Goal: Task Accomplishment & Management: Use online tool/utility

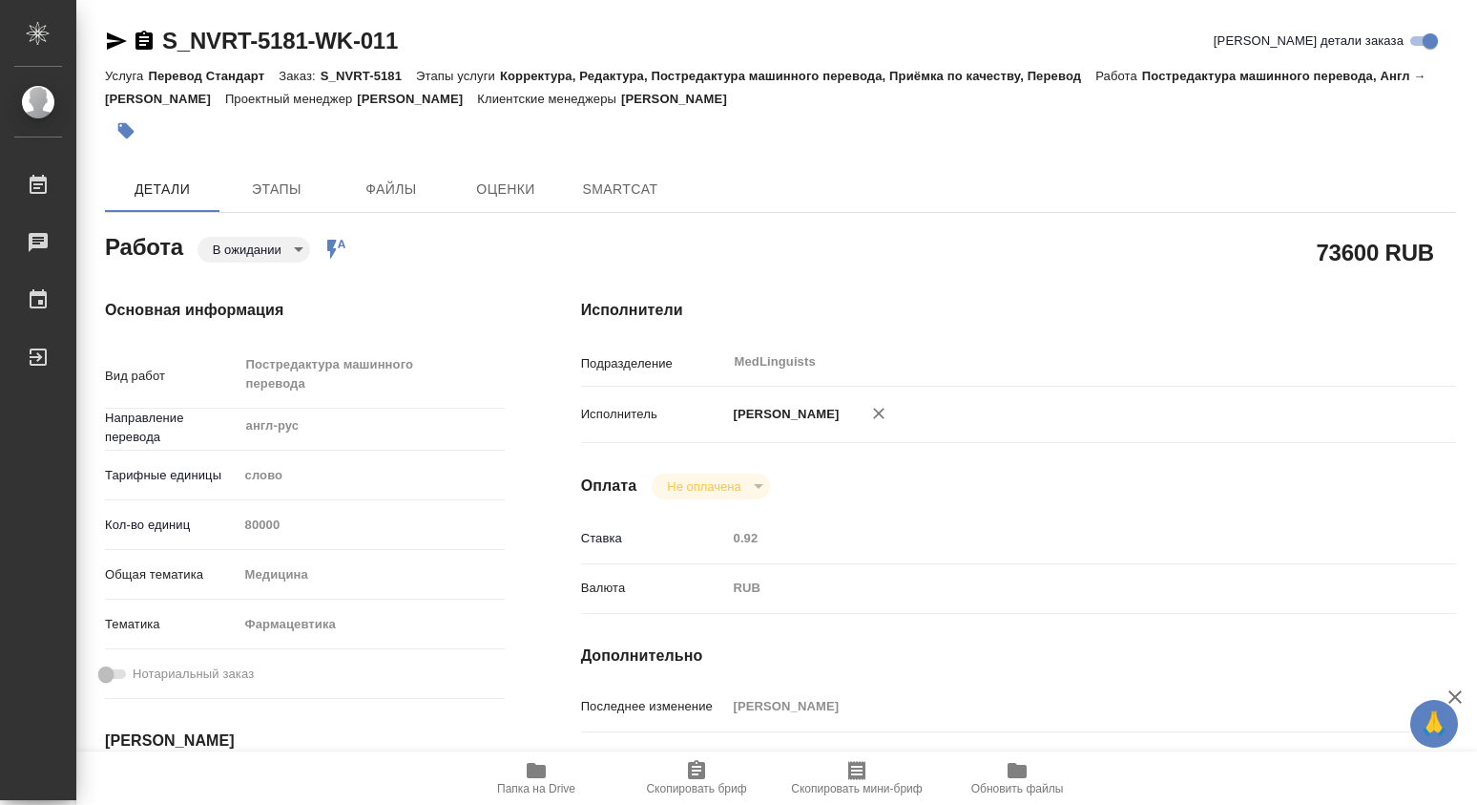
type textarea "x"
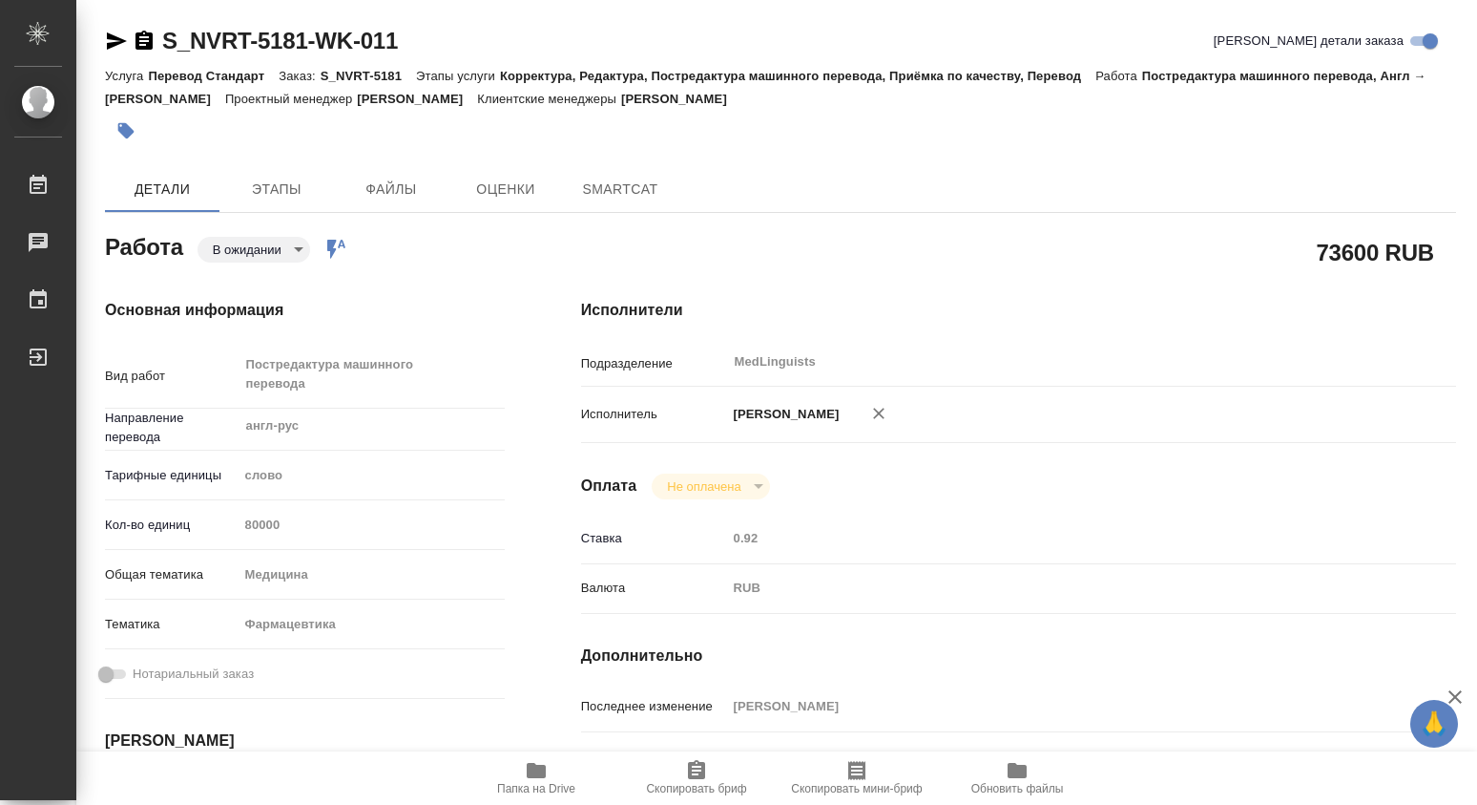
type textarea "x"
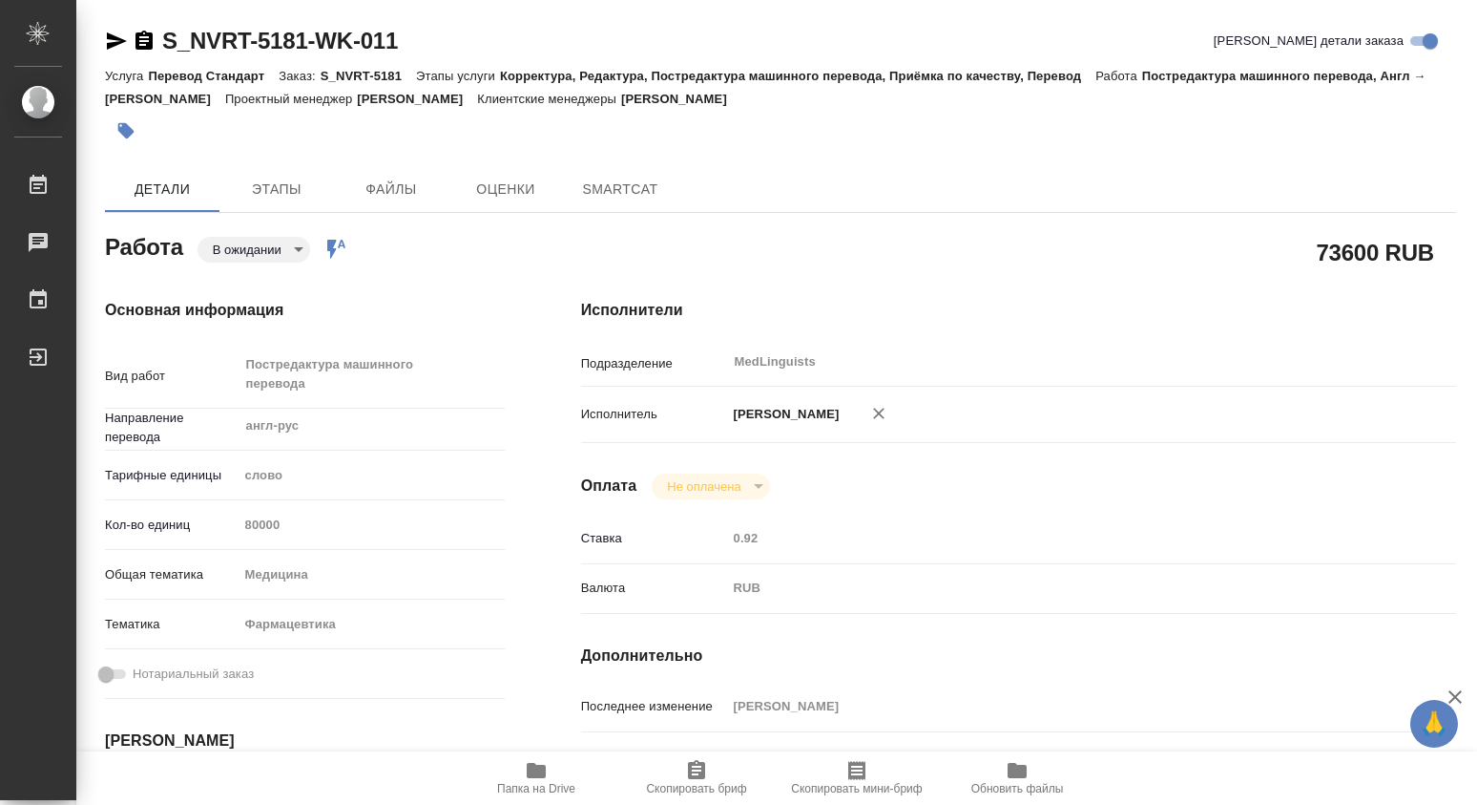
type textarea "x"
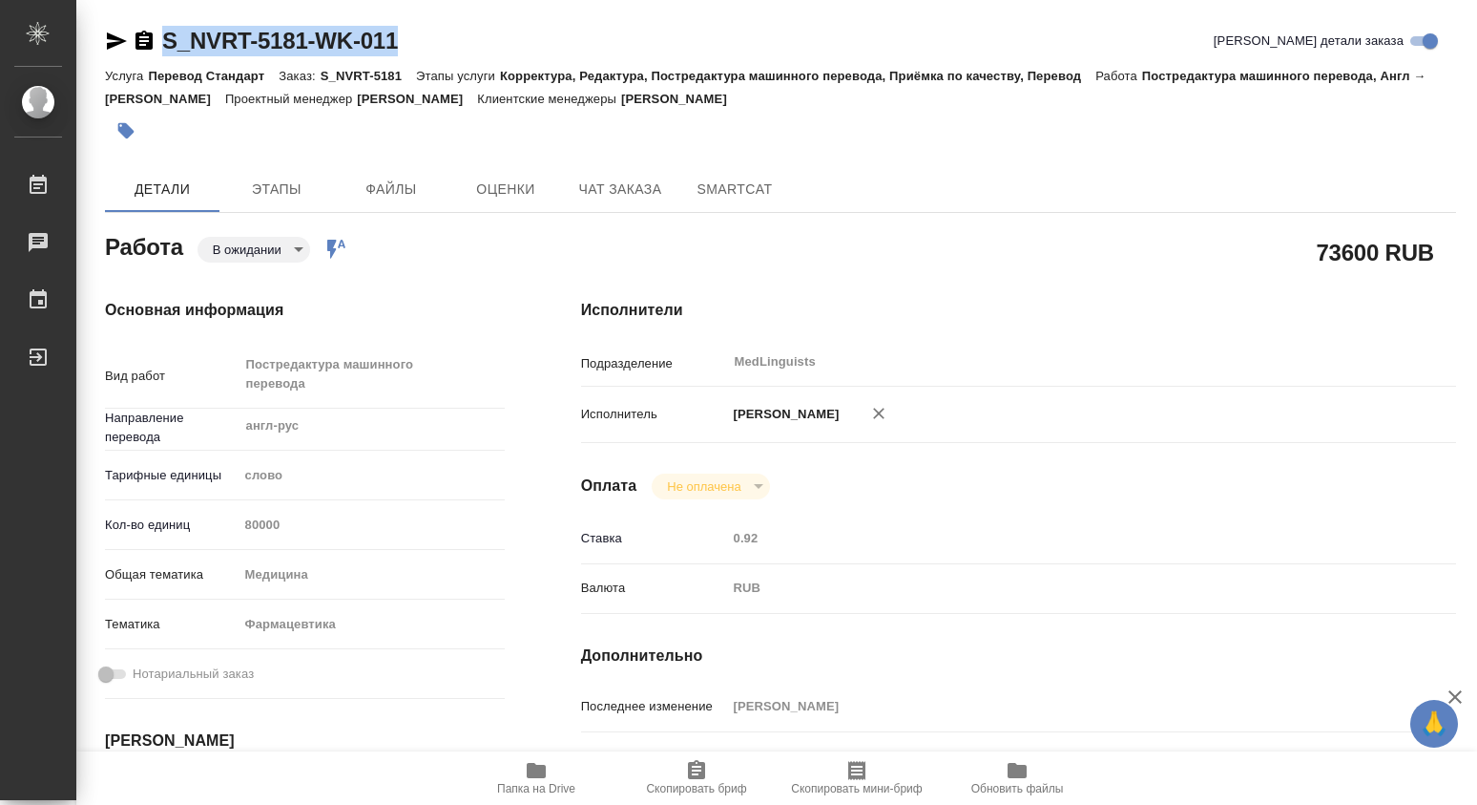
type textarea "x"
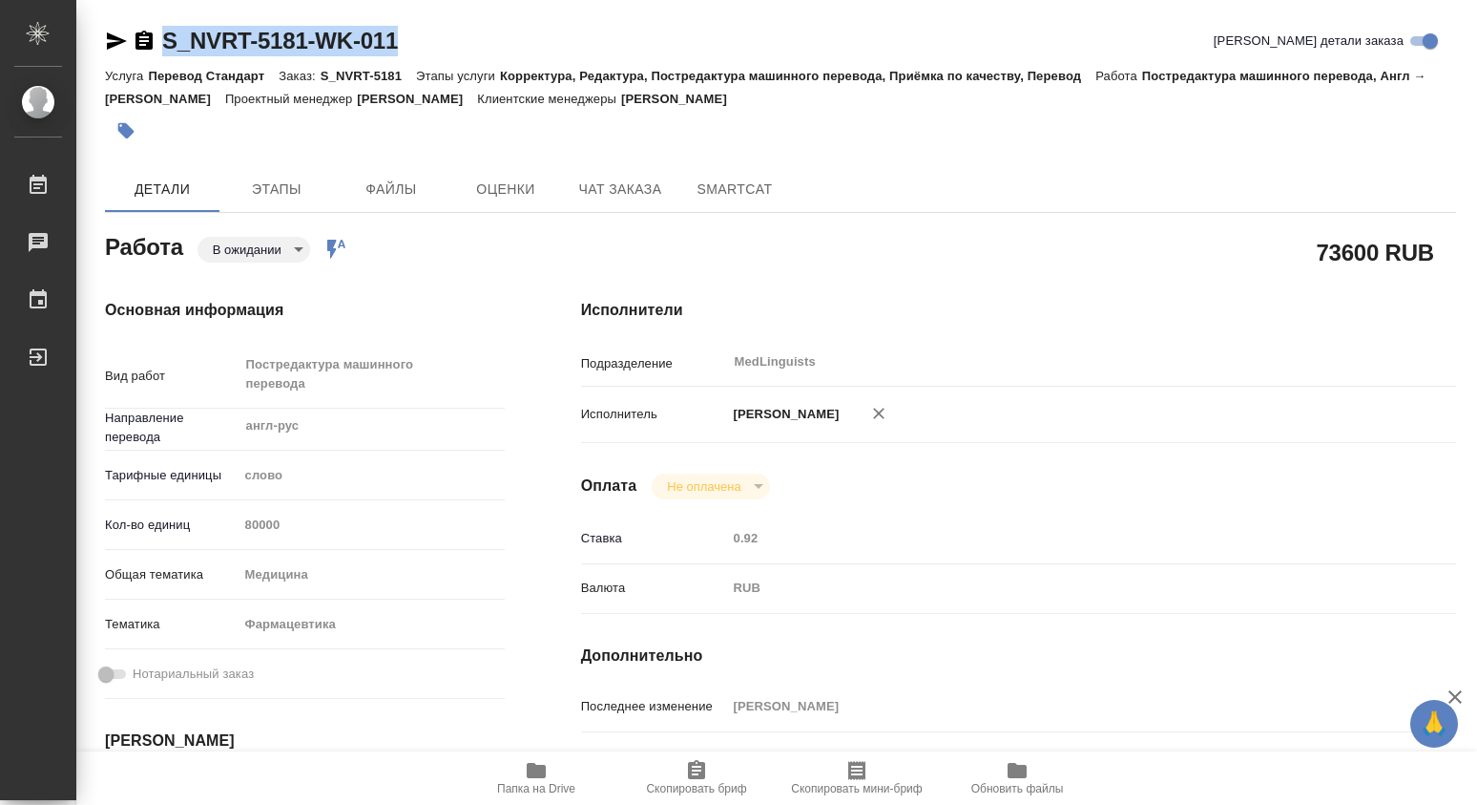
drag, startPoint x: 427, startPoint y: 39, endPoint x: 169, endPoint y: 32, distance: 257.8
click at [169, 32] on div "S_NVRT-5181-WK-011 Кратко детали заказа" at bounding box center [780, 41] width 1351 height 31
copy link "S_NVRT-5181-WK-011"
type textarea "x"
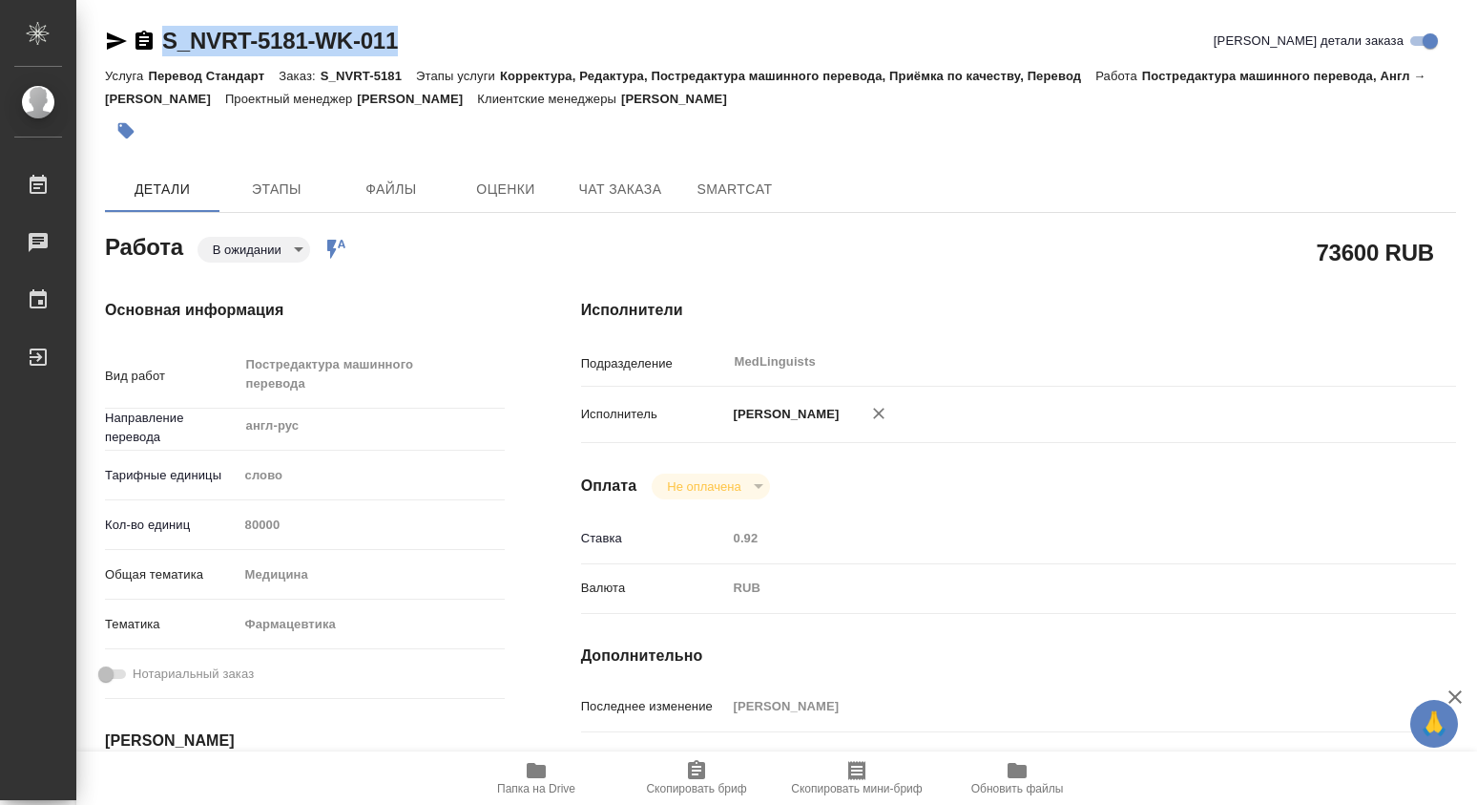
type textarea "x"
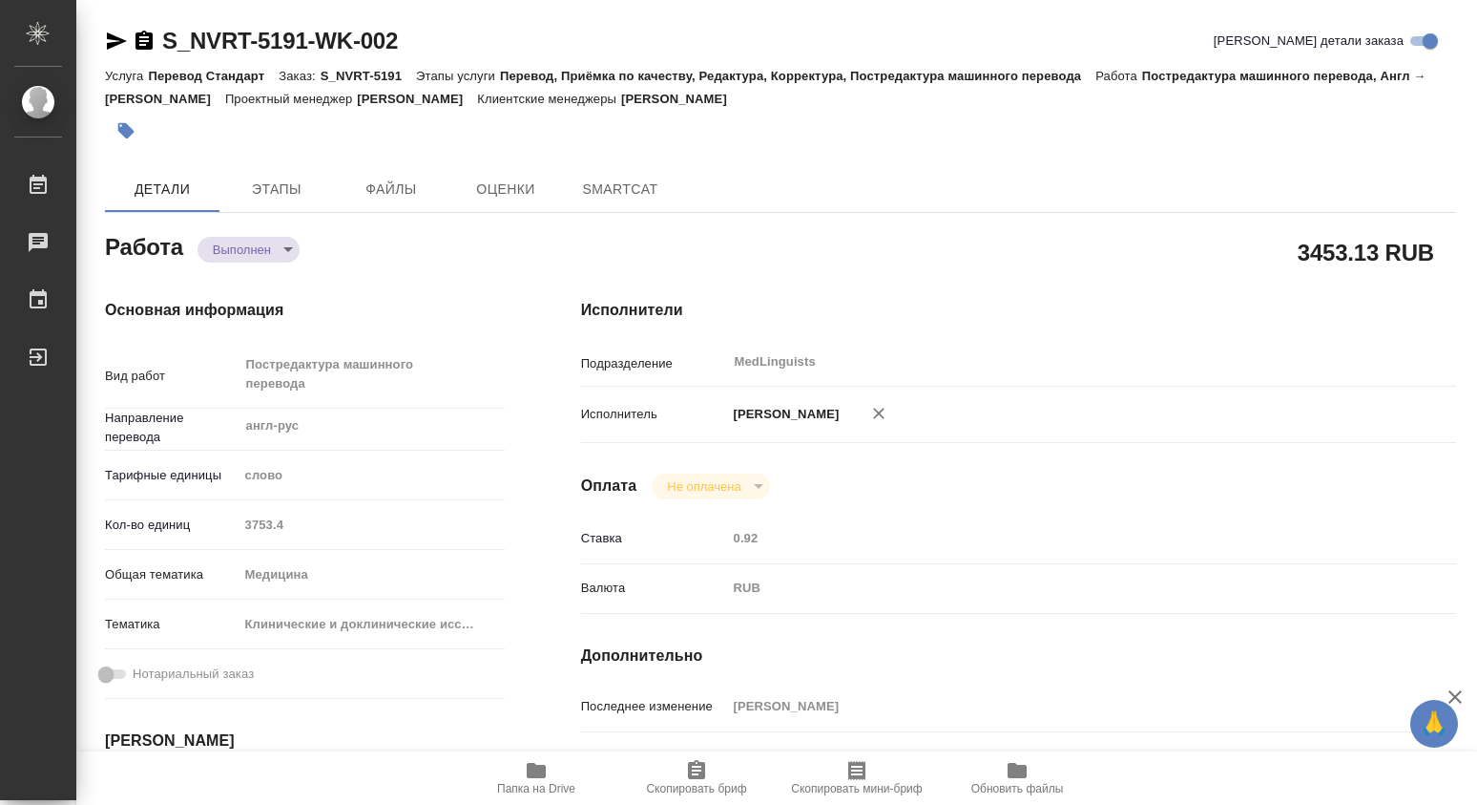
type textarea "x"
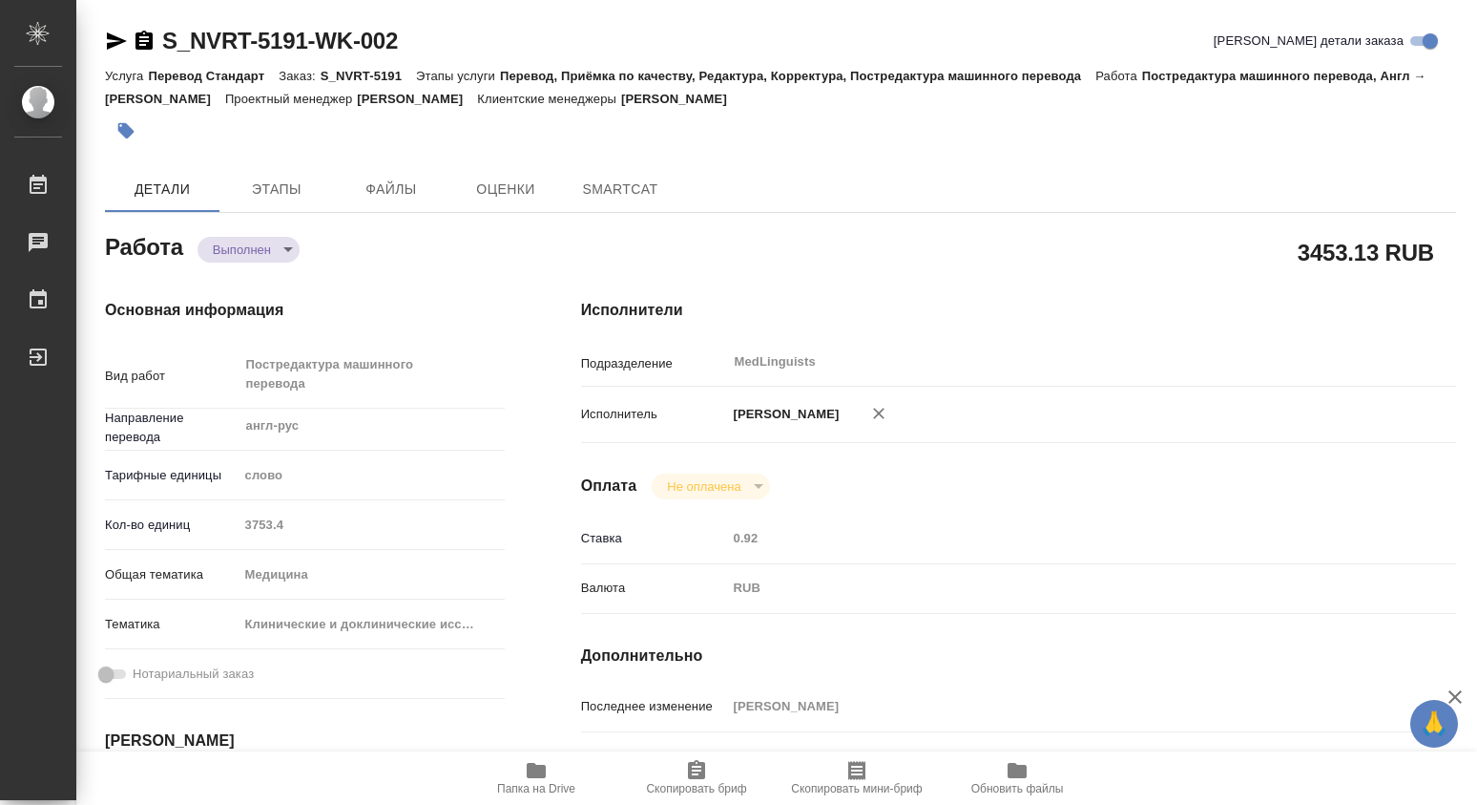
type textarea "x"
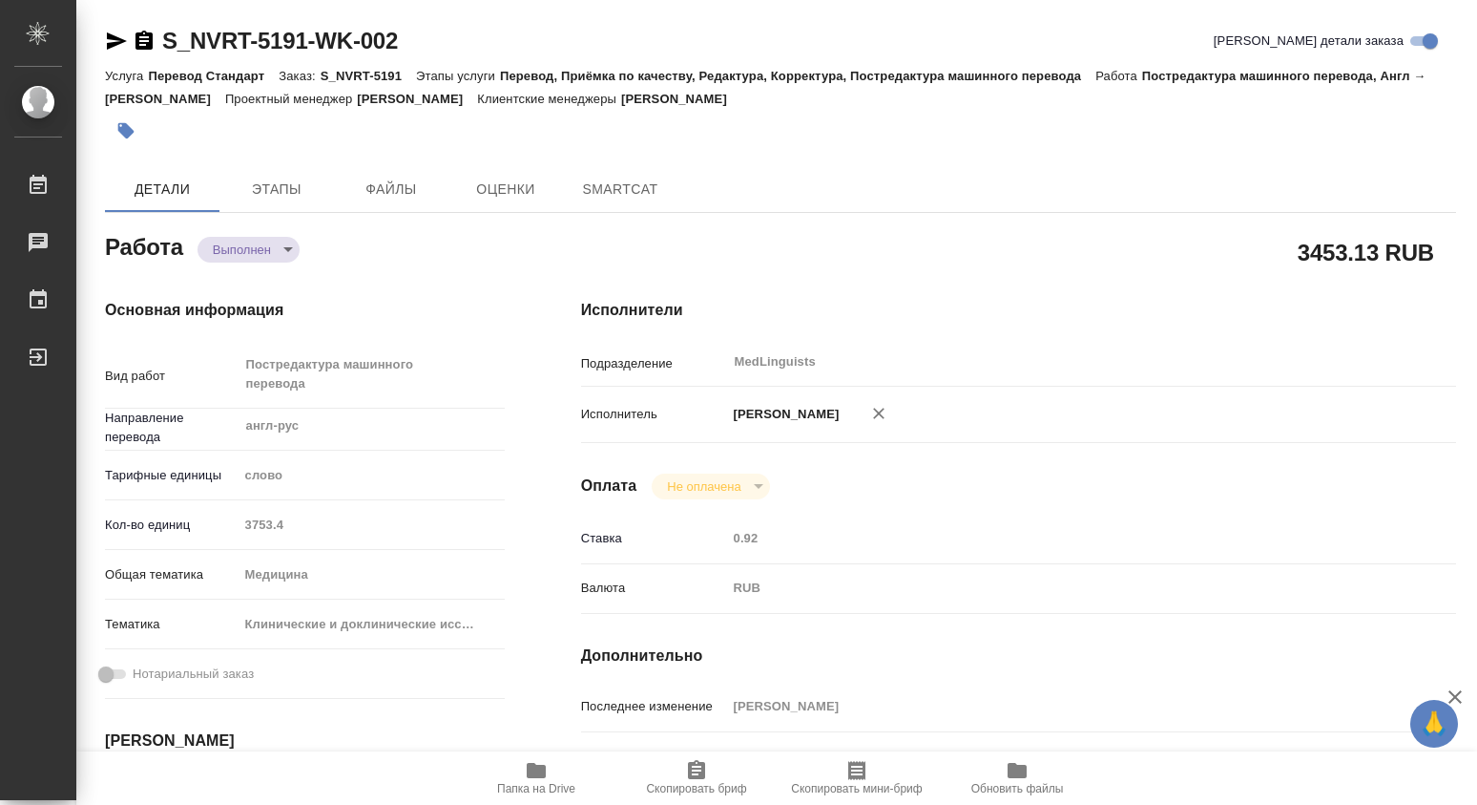
type textarea "x"
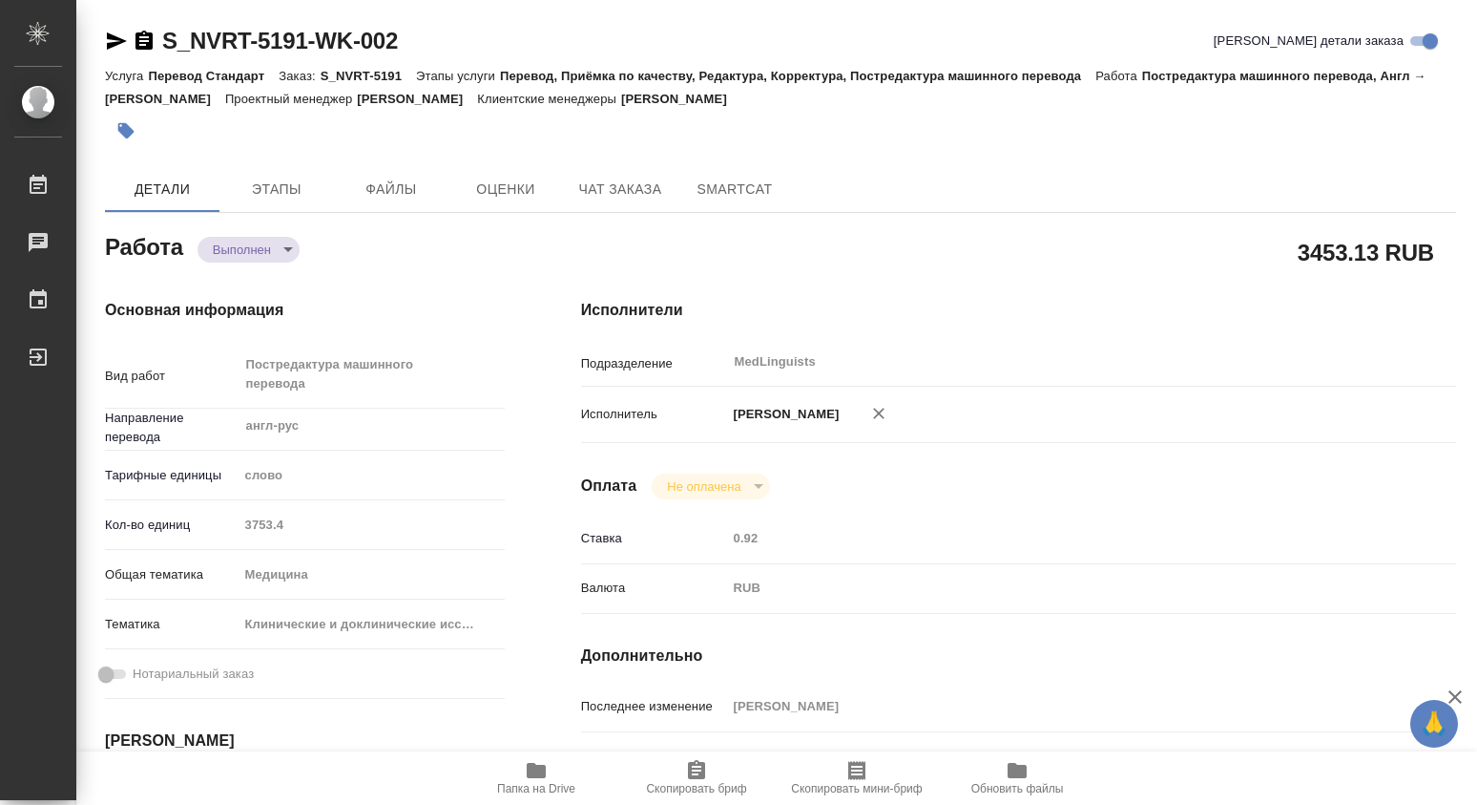
type textarea "x"
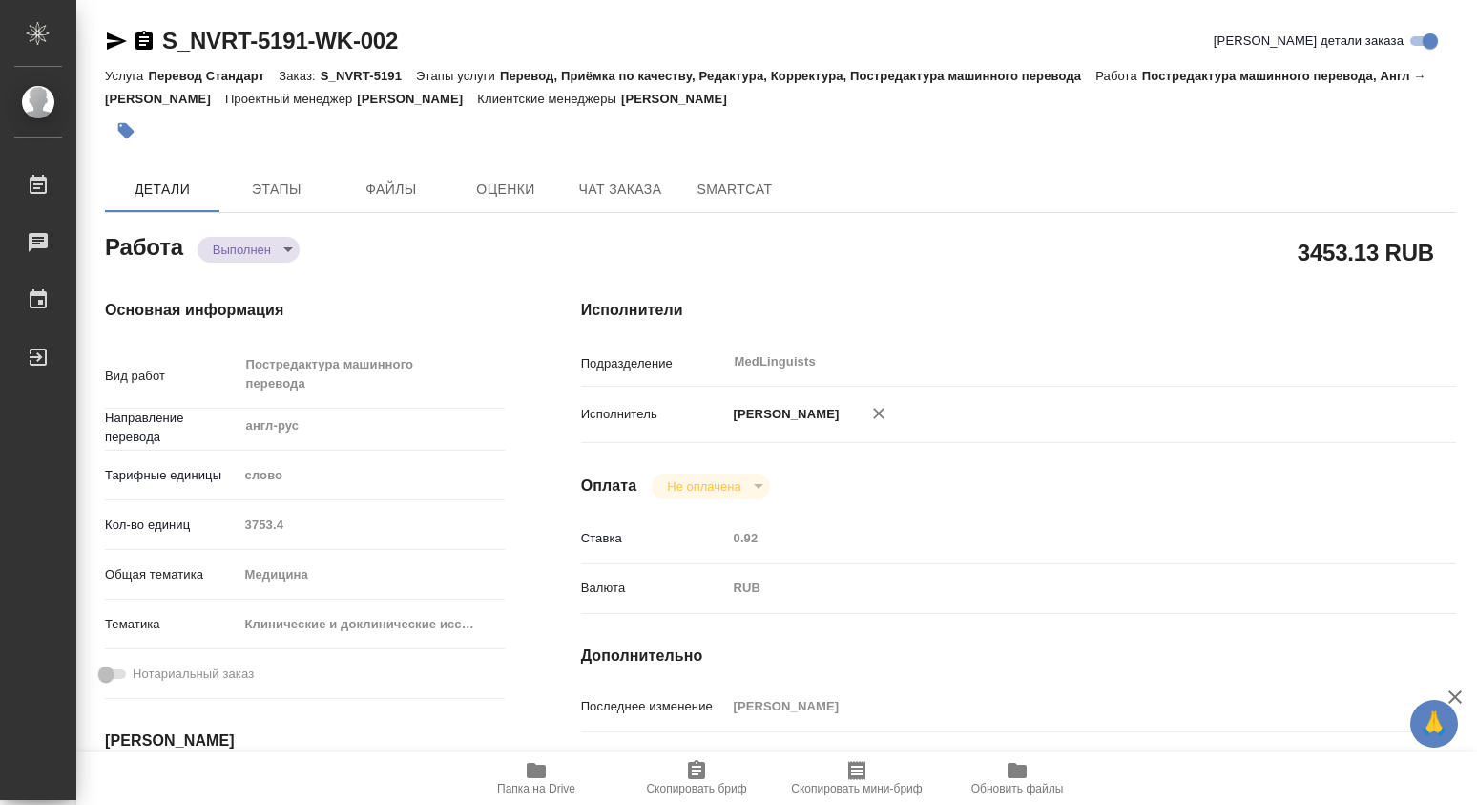
type textarea "x"
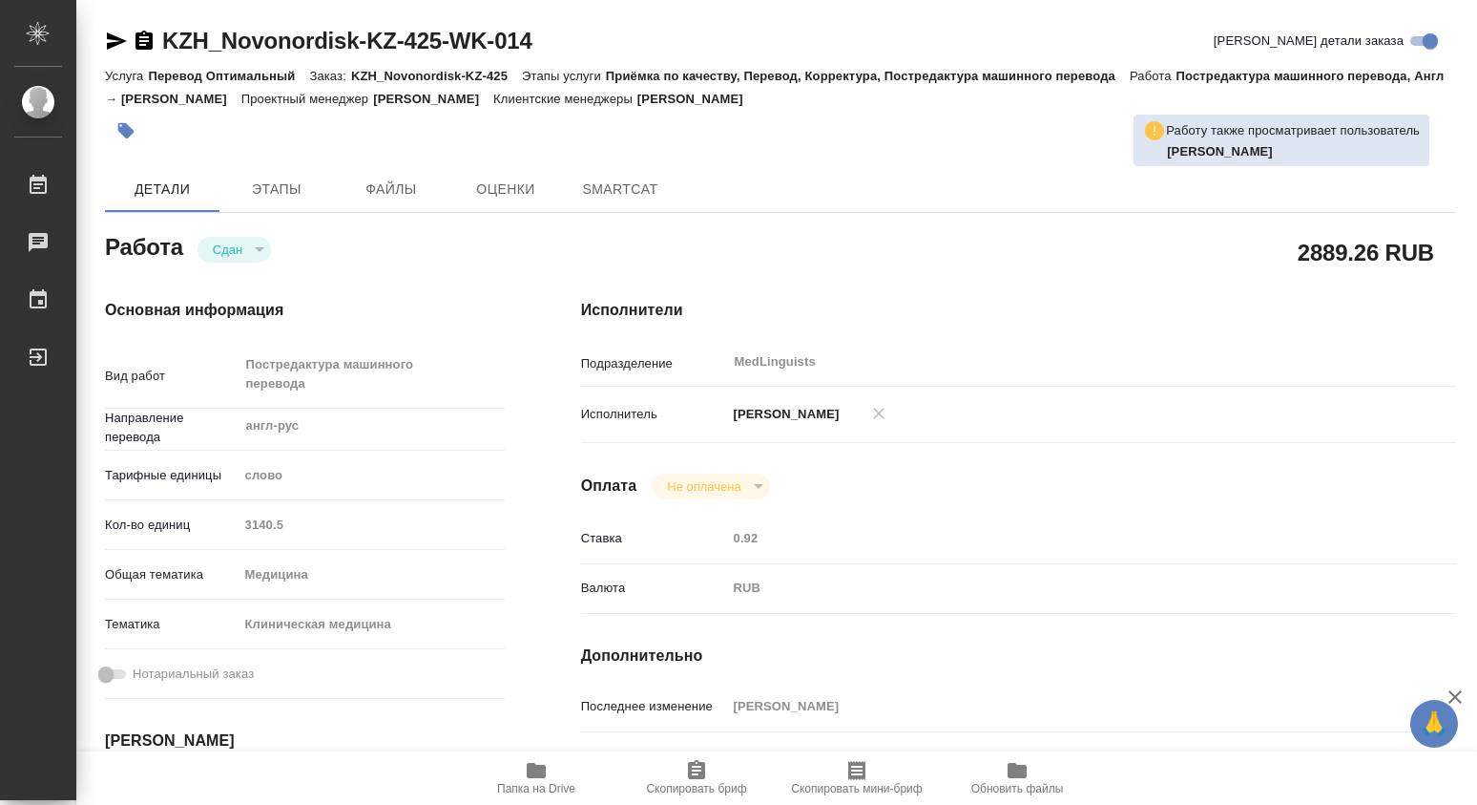
type textarea "x"
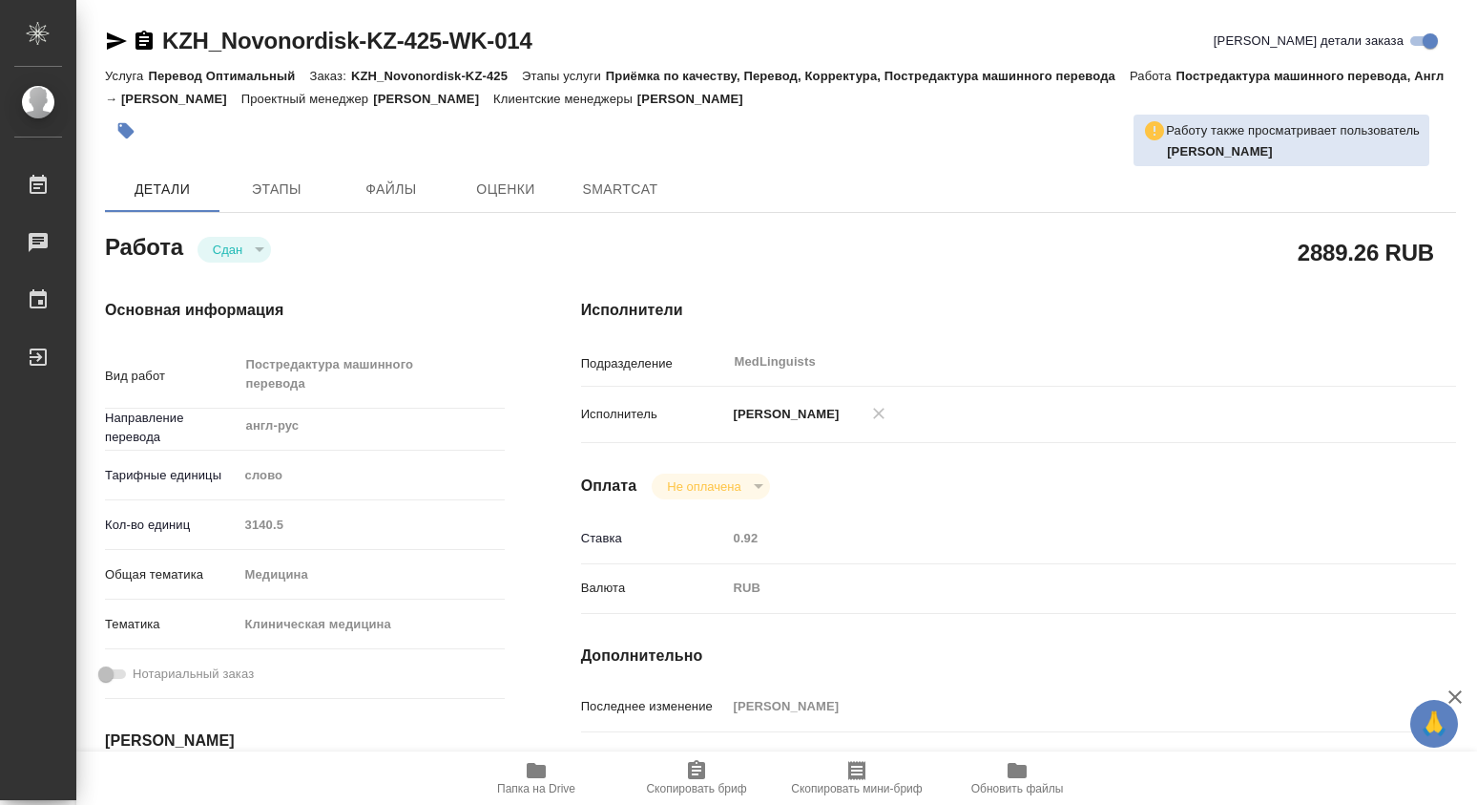
type textarea "x"
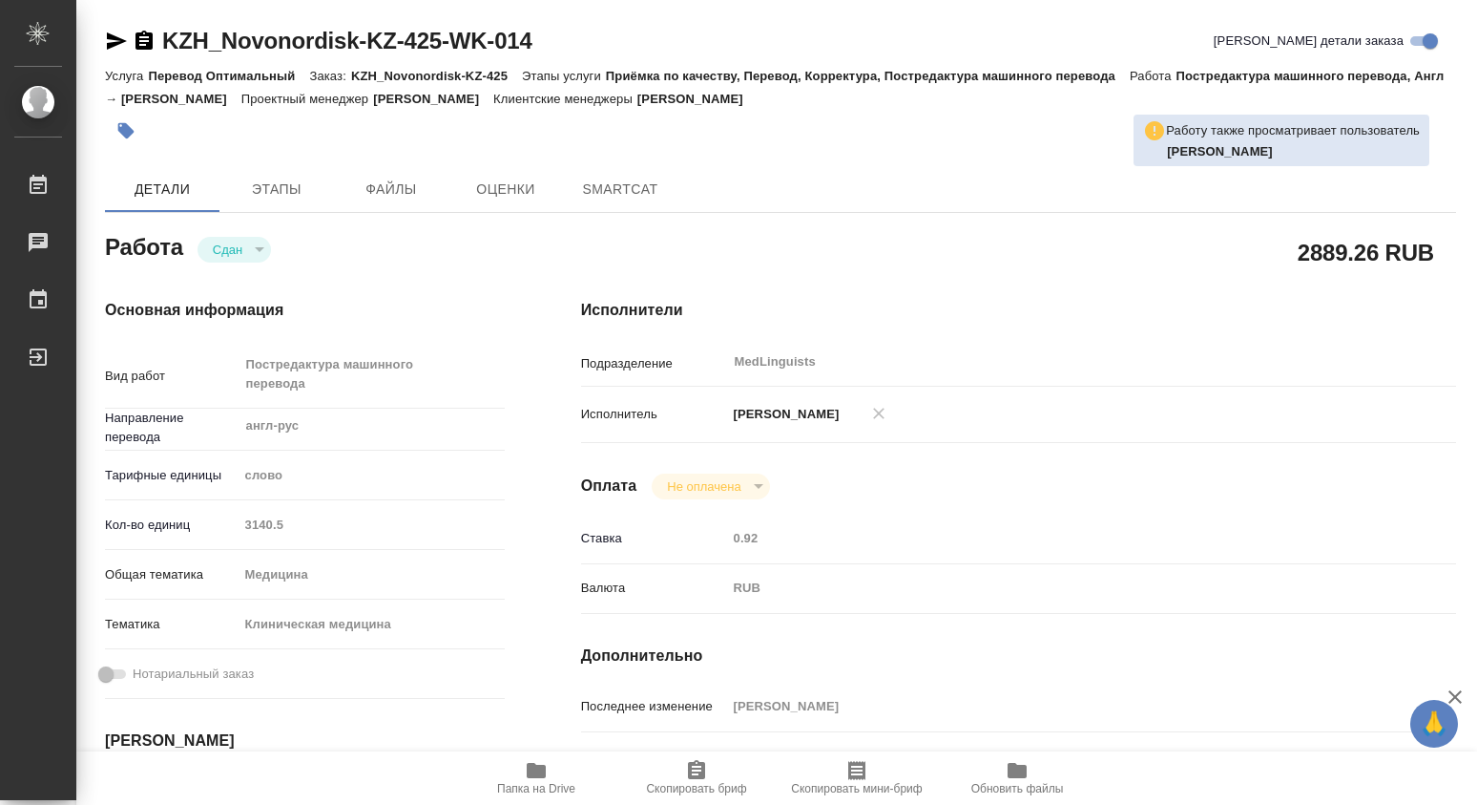
type textarea "x"
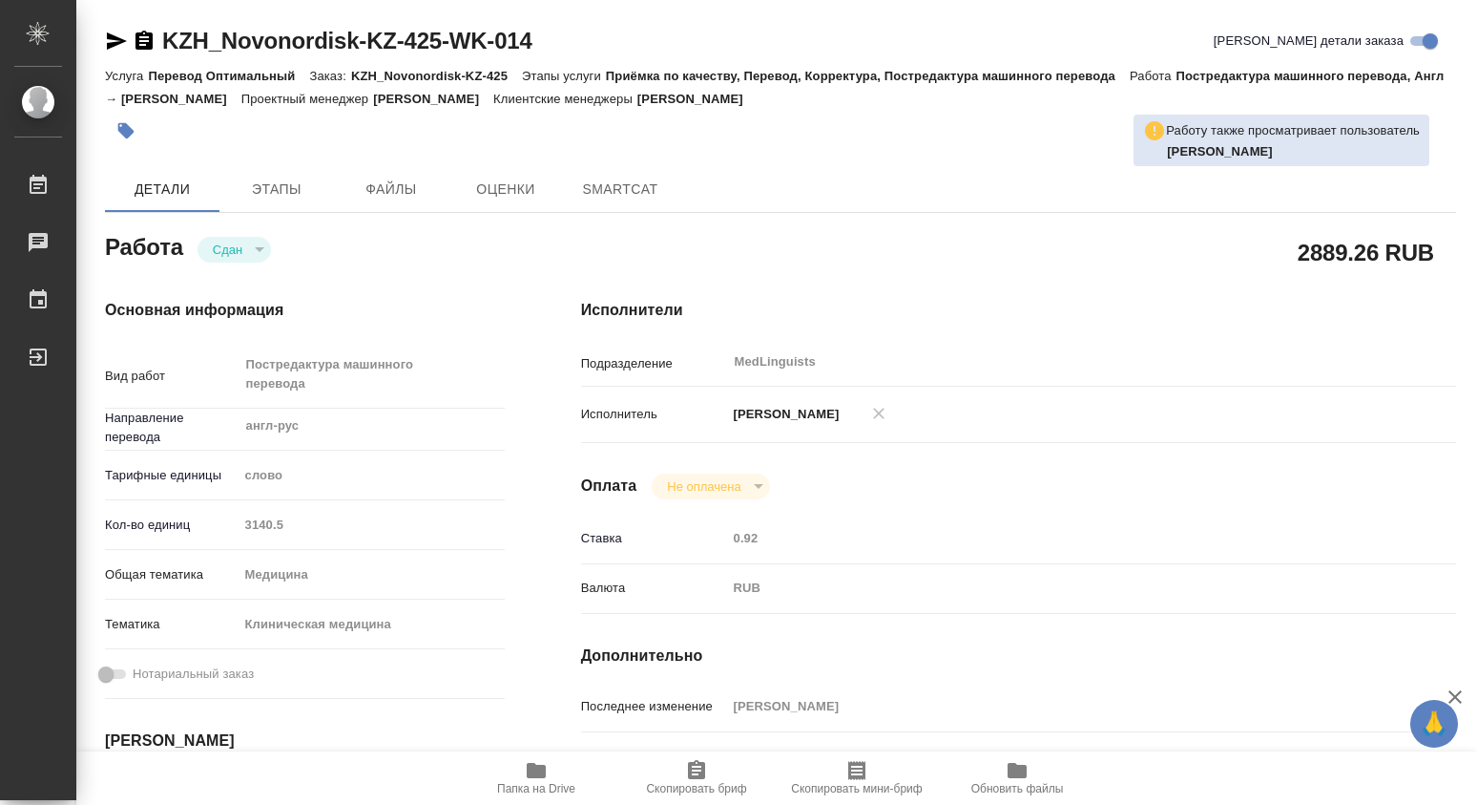
type textarea "x"
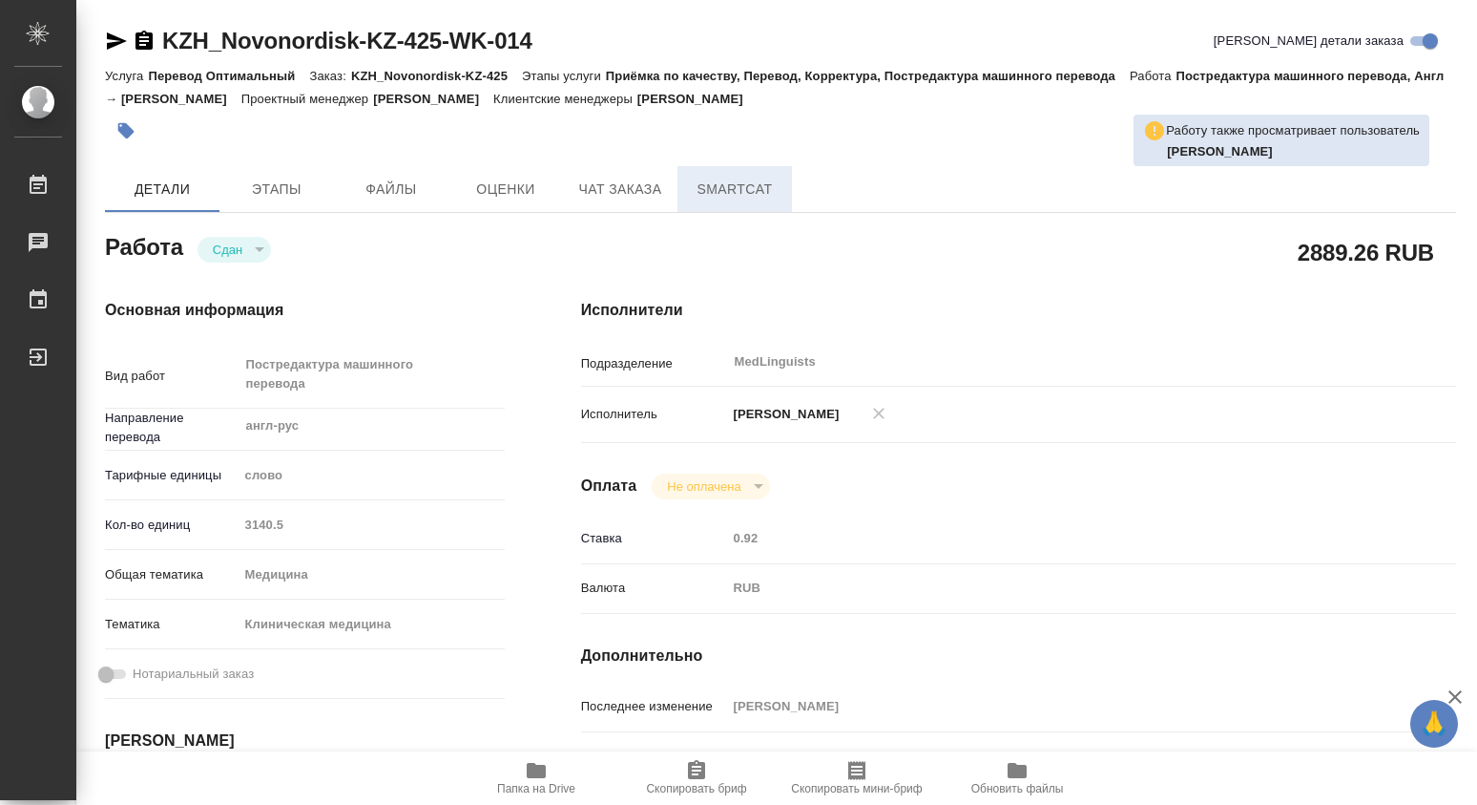
type textarea "x"
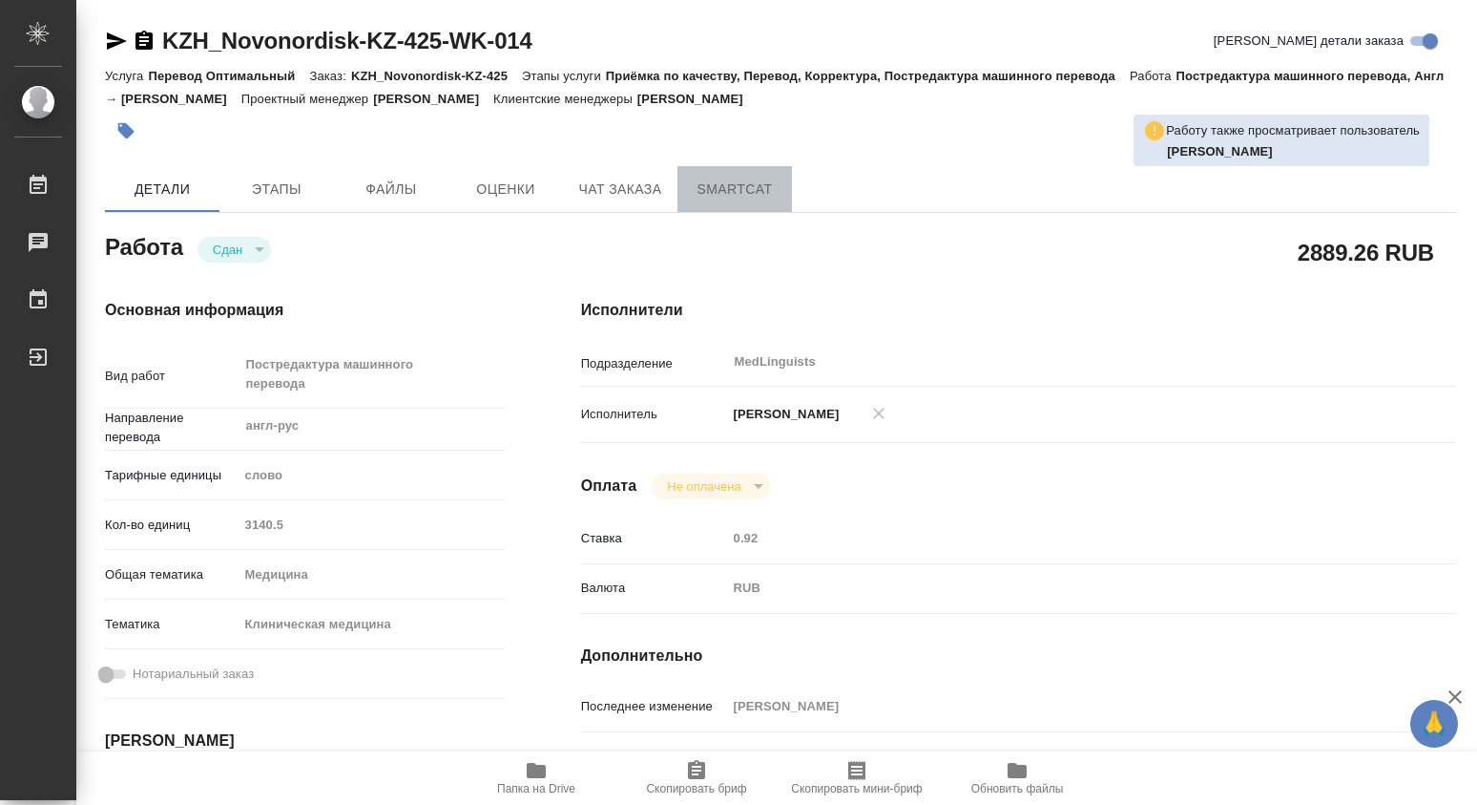
click at [729, 188] on span "SmartCat" at bounding box center [735, 190] width 92 height 24
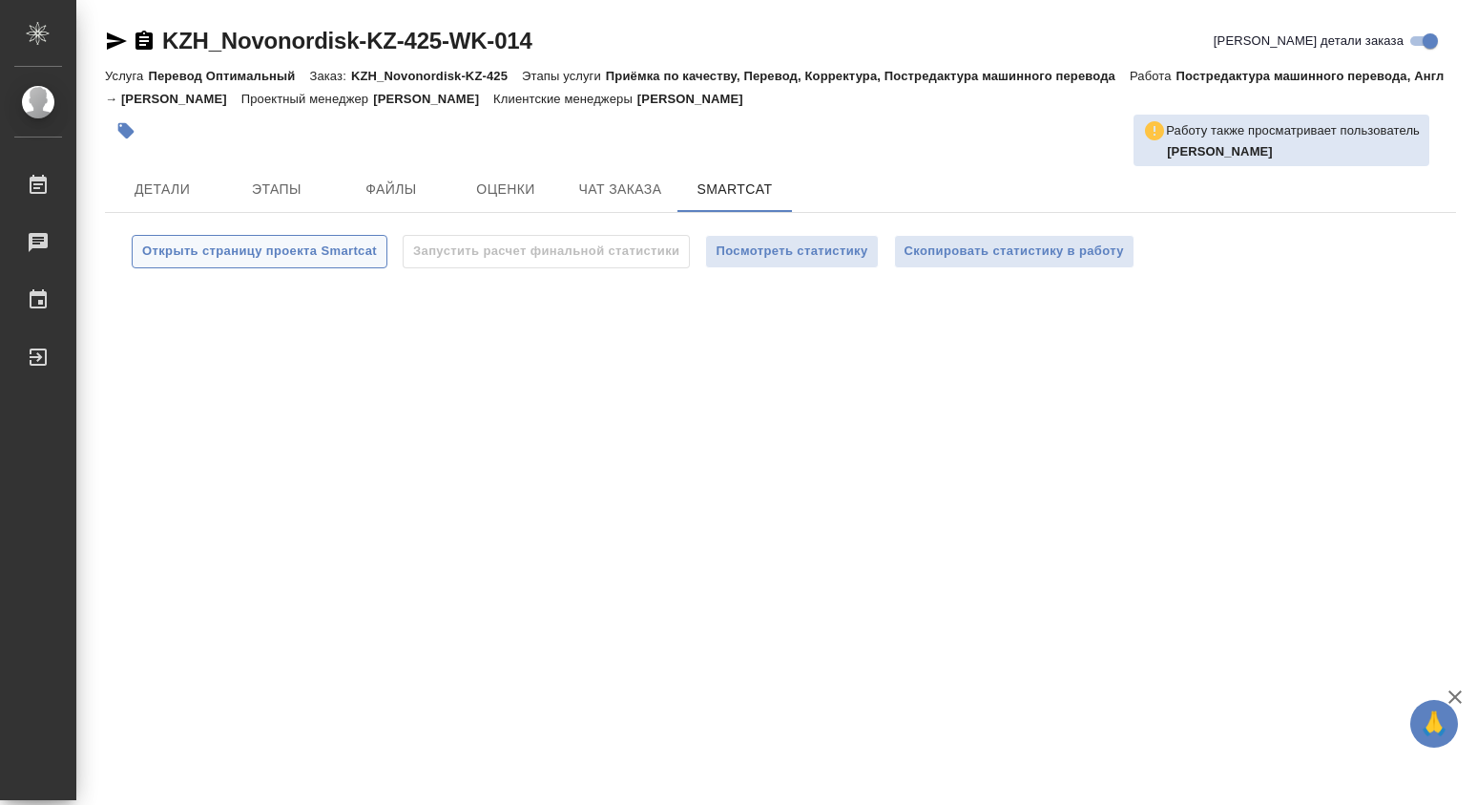
click at [251, 247] on span "Открыть страницу проекта Smartcat" at bounding box center [259, 252] width 235 height 22
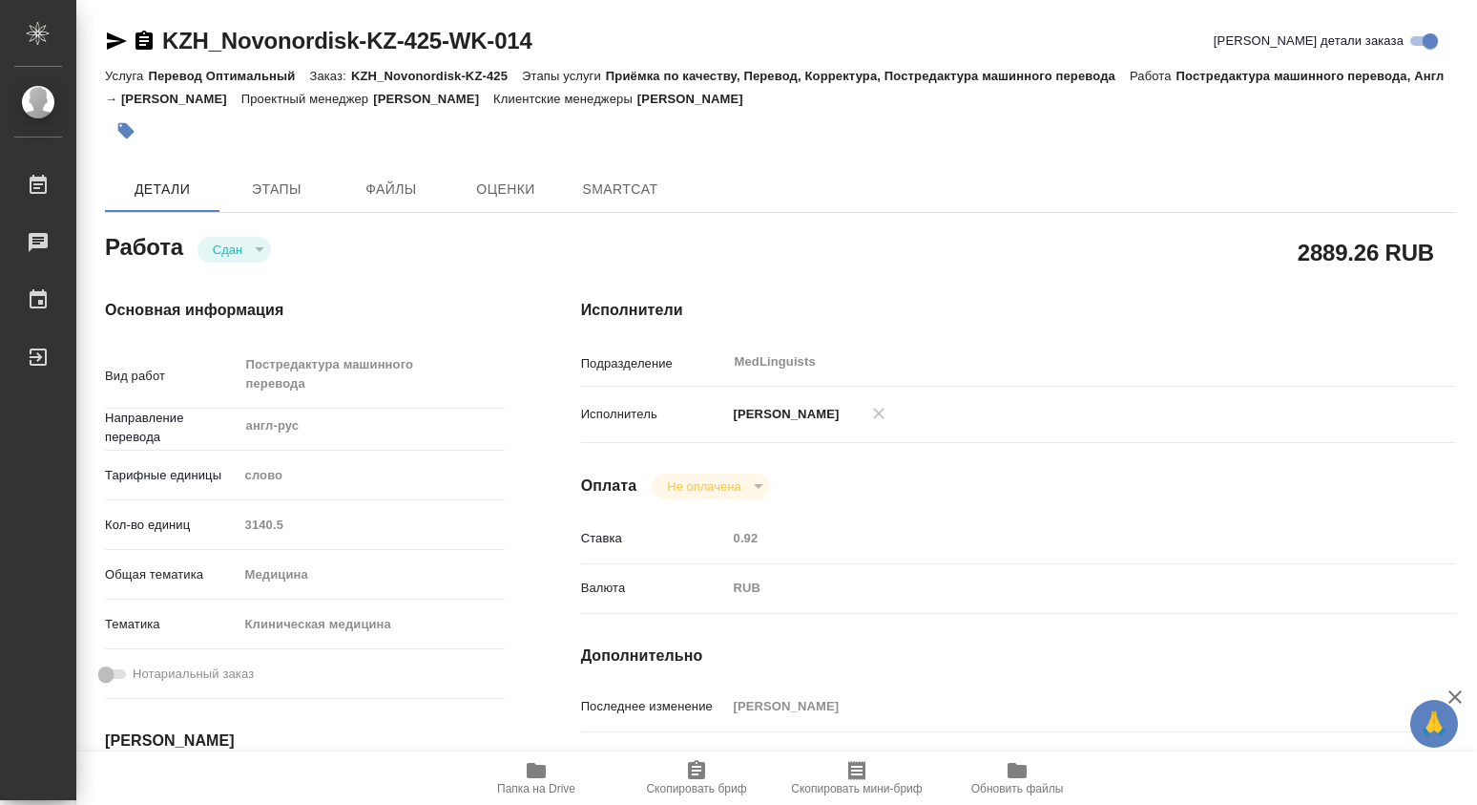
type textarea "x"
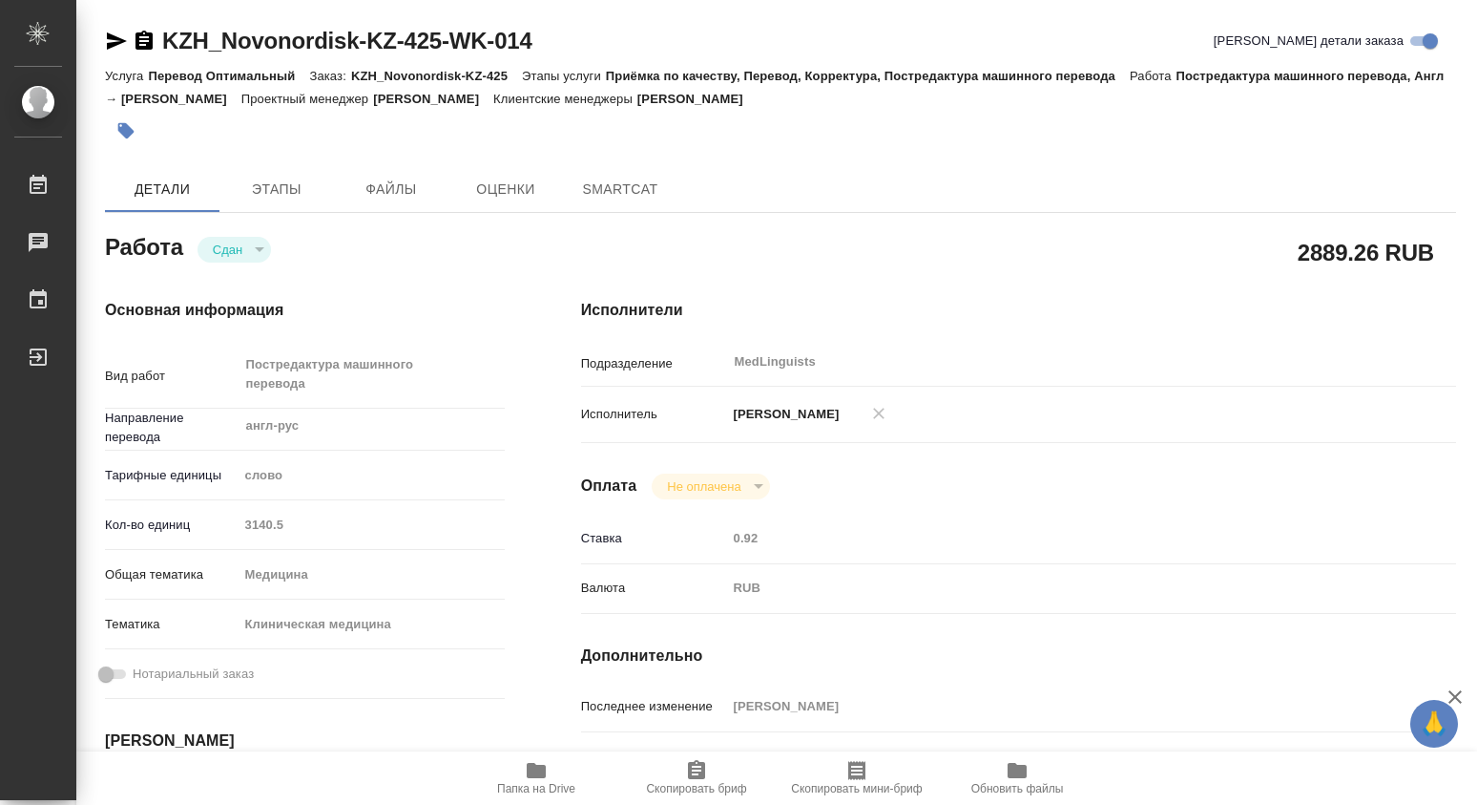
type textarea "x"
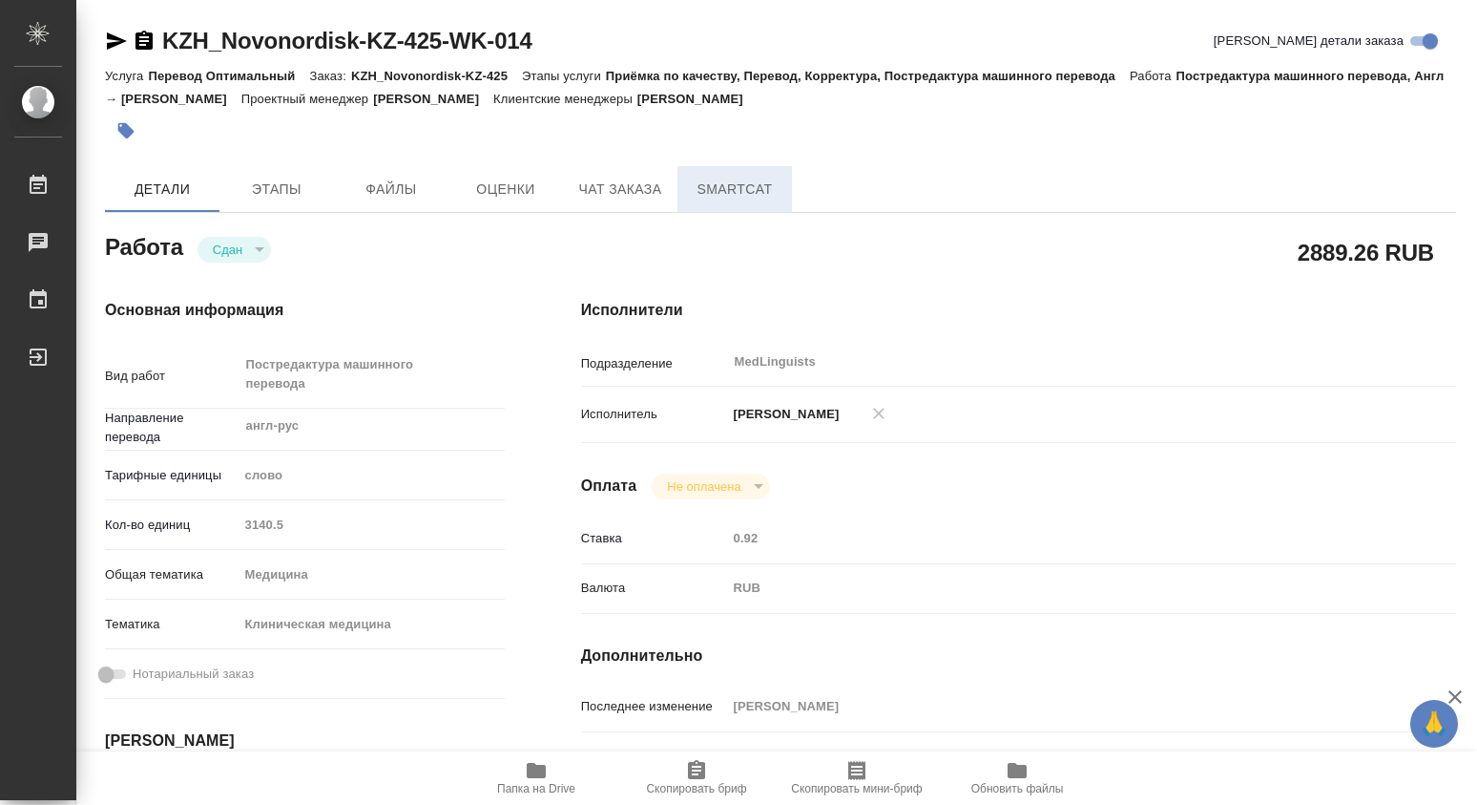
click at [729, 186] on span "SmartCat" at bounding box center [735, 190] width 92 height 24
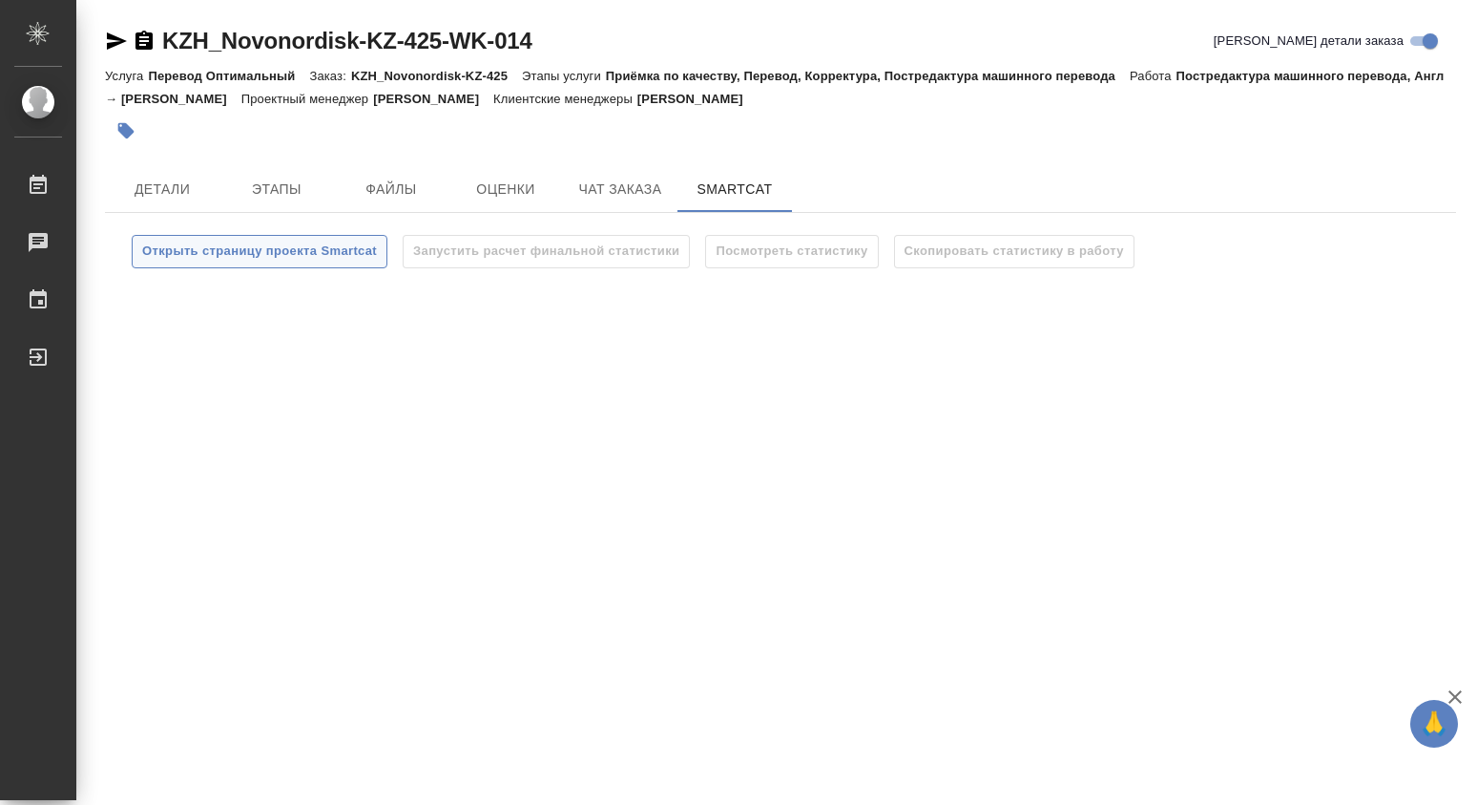
click at [242, 250] on span "Открыть страницу проекта Smartcat" at bounding box center [259, 252] width 235 height 22
